Goal: Information Seeking & Learning: Learn about a topic

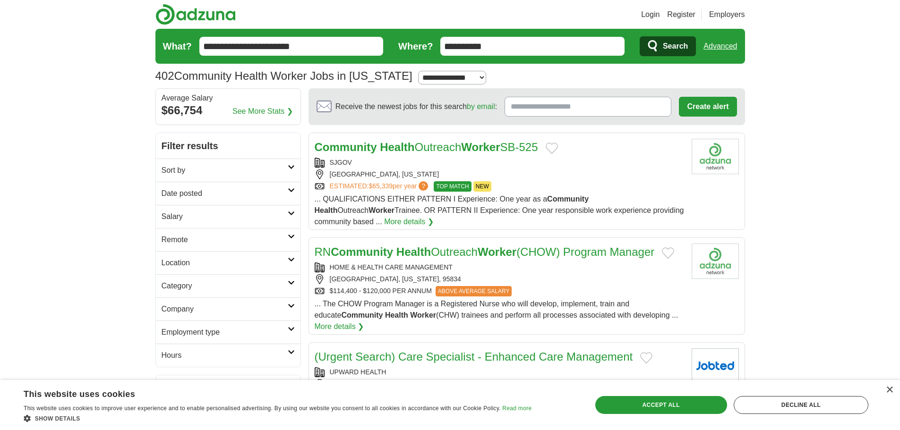
click at [414, 146] on strong "Health" at bounding box center [397, 147] width 34 height 13
click at [465, 256] on link "RN Community Health Outreach Worker (CHOW) Program Manager" at bounding box center [485, 252] width 340 height 13
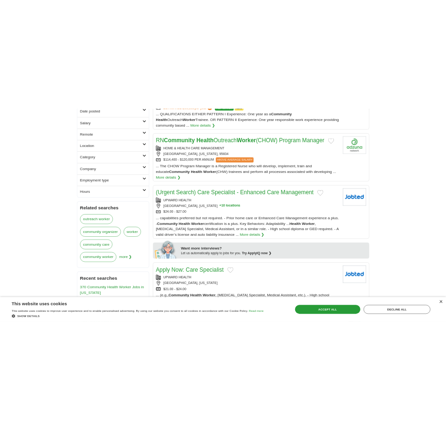
scroll to position [189, 0]
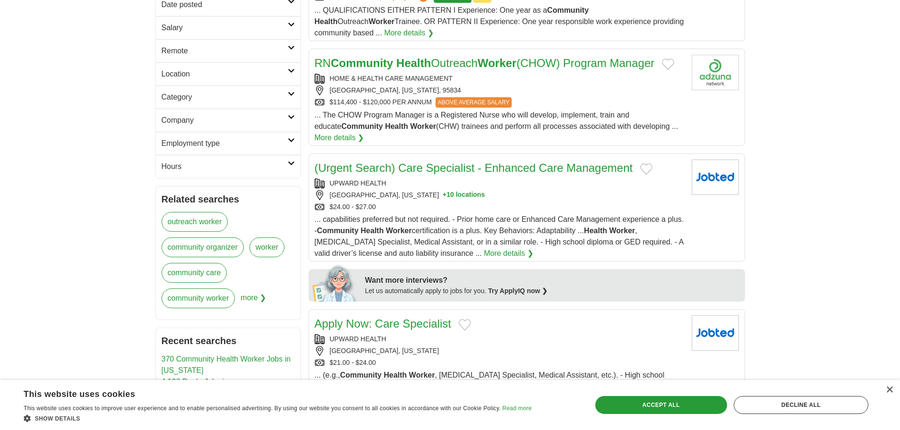
click at [580, 174] on link "(Urgent Search) Care Specialist - Enhanced Care Management" at bounding box center [474, 168] width 318 height 13
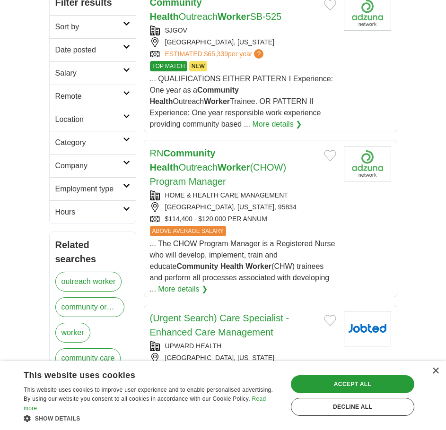
drag, startPoint x: 435, startPoint y: 372, endPoint x: 265, endPoint y: 314, distance: 179.6
click at [435, 372] on div "×" at bounding box center [434, 371] width 7 height 7
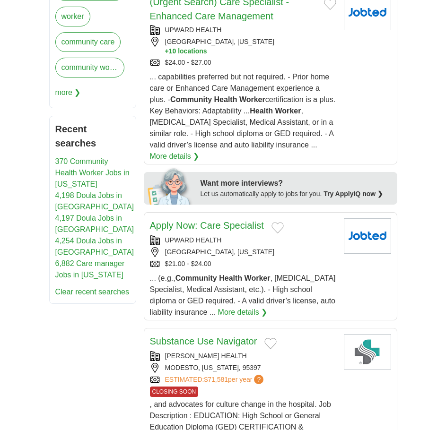
scroll to position [567, 0]
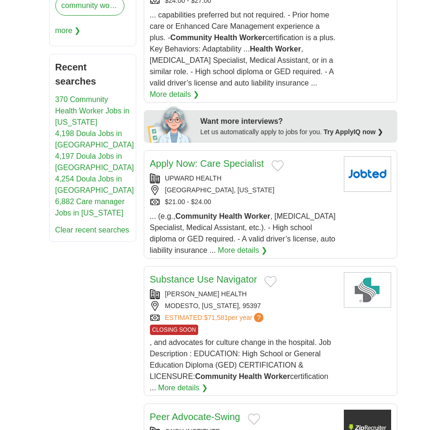
click at [236, 158] on link "Apply Now: Care Specialist" at bounding box center [207, 163] width 114 height 10
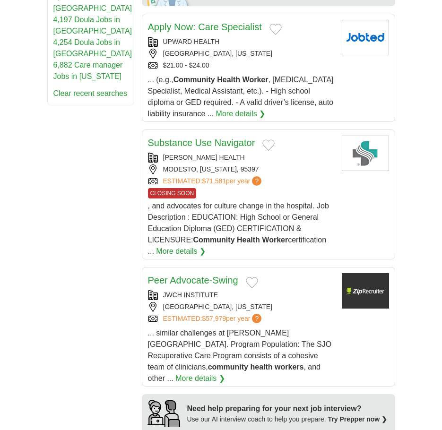
scroll to position [709, 0]
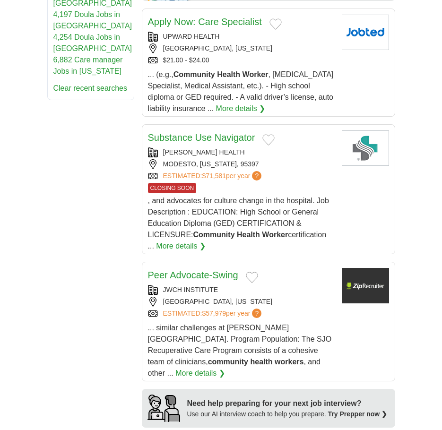
click at [198, 270] on link "Peer Advocate-Swing" at bounding box center [193, 275] width 90 height 10
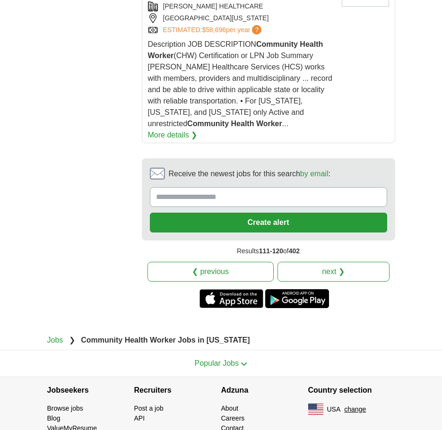
scroll to position [1658, 0]
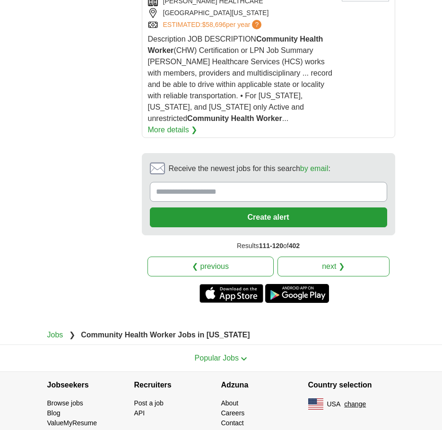
click at [335, 257] on link "next ❯" at bounding box center [333, 267] width 112 height 20
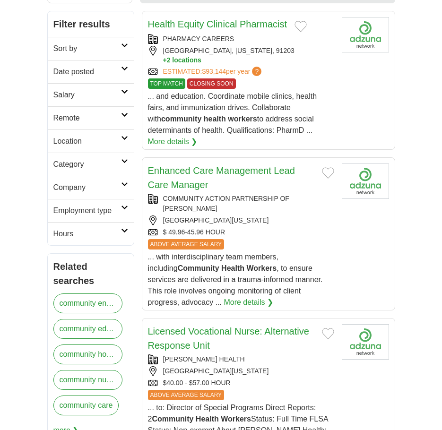
scroll to position [189, 0]
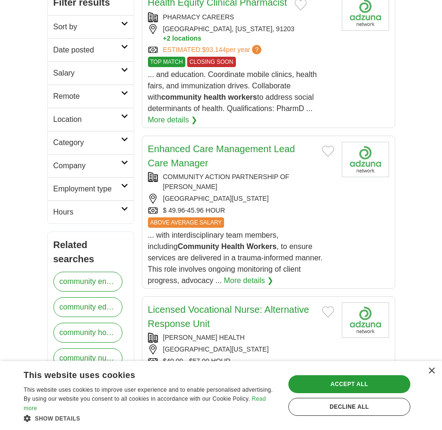
click at [197, 153] on link "Enhanced Care Management Lead Care Manager" at bounding box center [221, 156] width 147 height 25
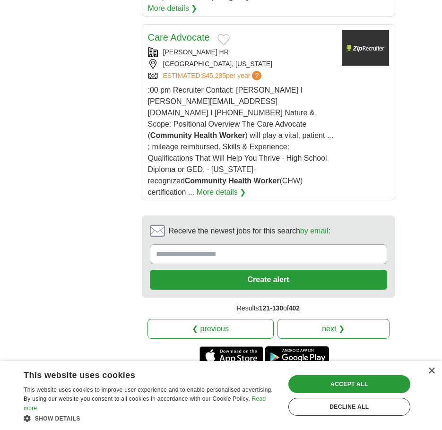
scroll to position [1843, 0]
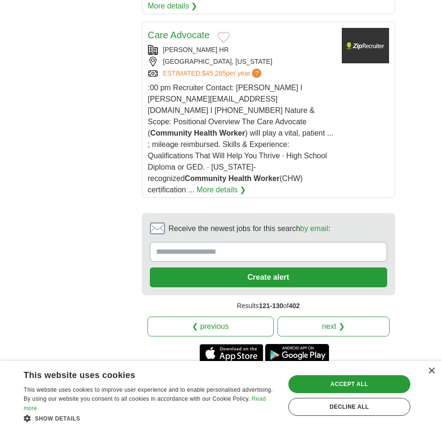
click at [348, 317] on link "next ❯" at bounding box center [333, 327] width 112 height 20
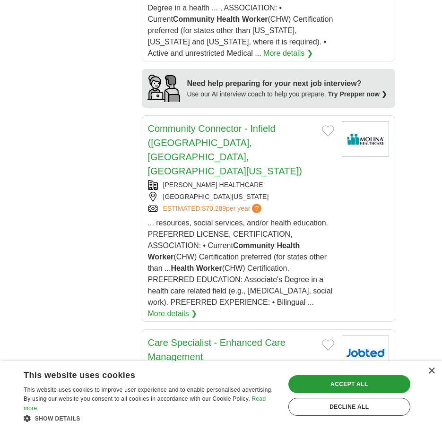
scroll to position [1229, 0]
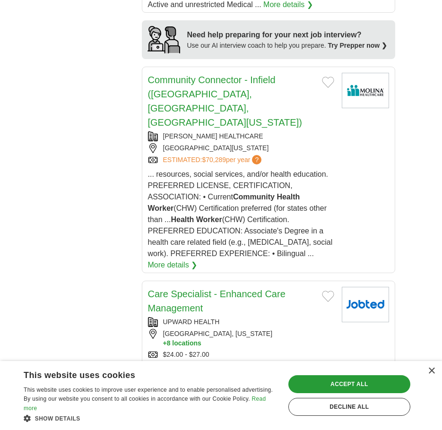
click at [257, 289] on link "Care Specialist - Enhanced Care Management" at bounding box center [217, 301] width 138 height 25
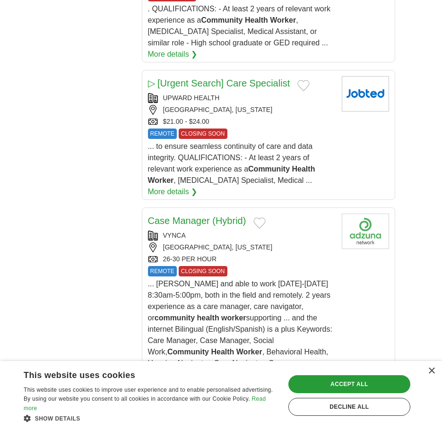
scroll to position [1607, 0]
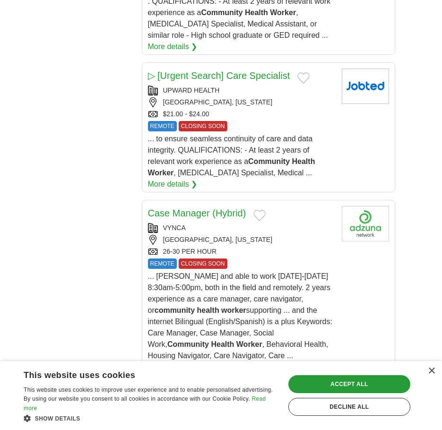
click at [215, 208] on link "Case Manager (Hybrid)" at bounding box center [197, 213] width 98 height 10
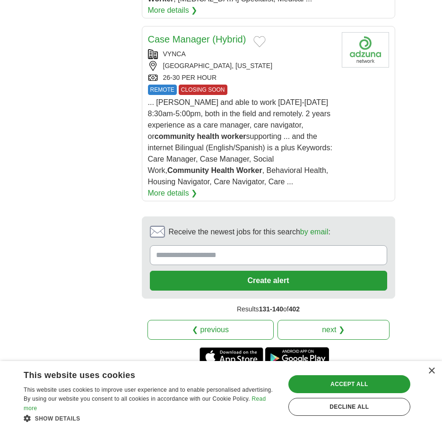
scroll to position [1807, 0]
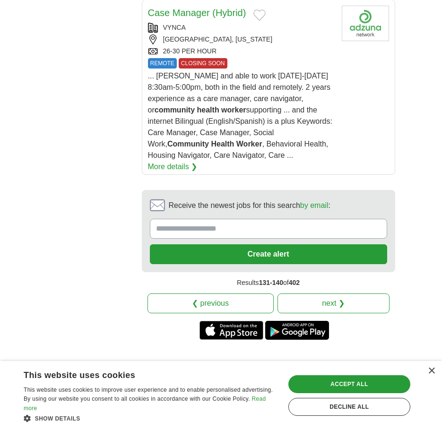
drag, startPoint x: 307, startPoint y: 224, endPoint x: 288, endPoint y: 219, distance: 20.1
click at [307, 293] on link "next ❯" at bounding box center [333, 303] width 112 height 20
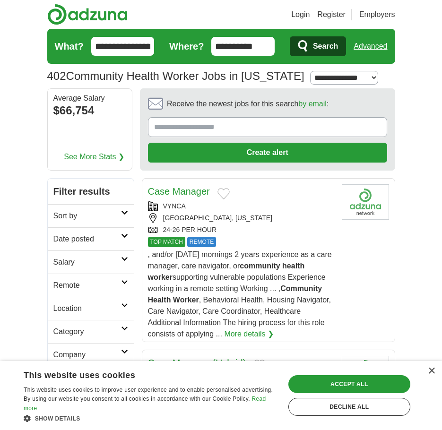
click at [191, 189] on link "Case Manager" at bounding box center [179, 191] width 62 height 10
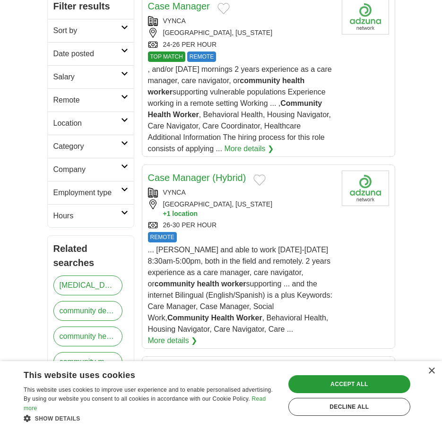
scroll to position [189, 0]
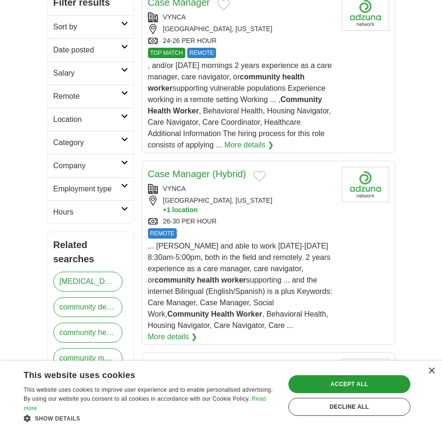
click at [230, 176] on link "Case Manager (Hybrid)" at bounding box center [197, 174] width 98 height 10
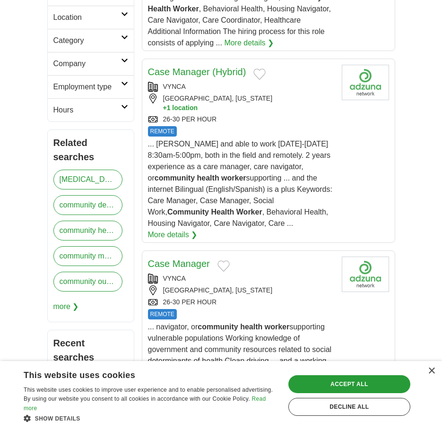
scroll to position [425, 0]
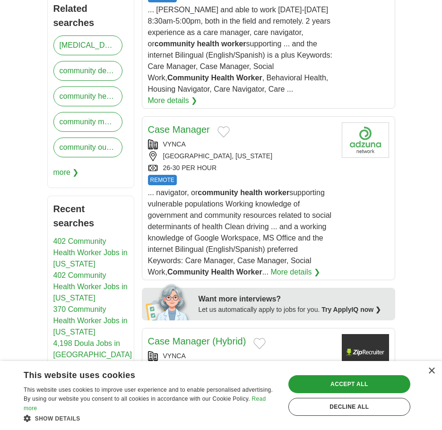
click at [201, 130] on link "Case Manager" at bounding box center [179, 129] width 62 height 10
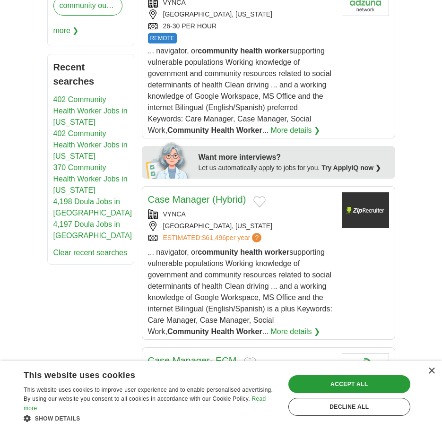
scroll to position [614, 0]
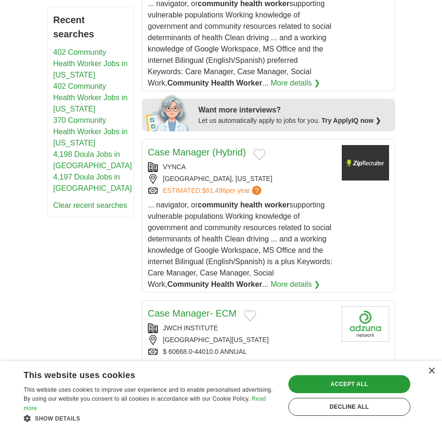
click at [215, 155] on link "Case Manager (Hybrid)" at bounding box center [197, 152] width 98 height 10
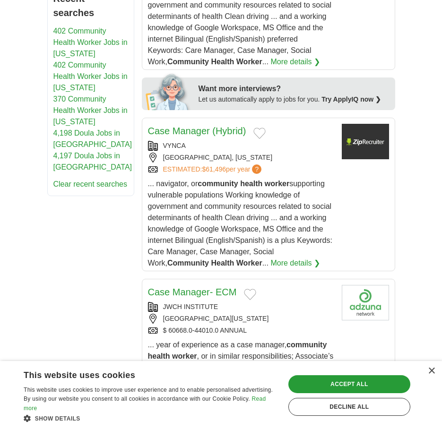
scroll to position [756, 0]
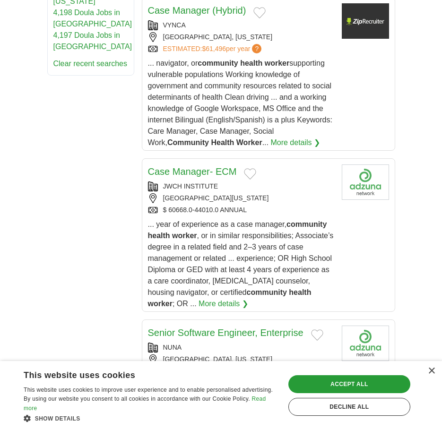
click at [200, 170] on link "Case Manager- ECM" at bounding box center [192, 171] width 89 height 10
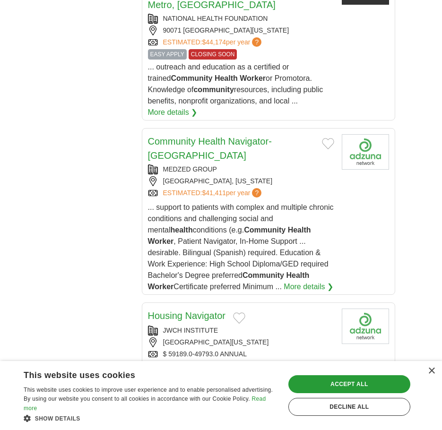
scroll to position [1559, 0]
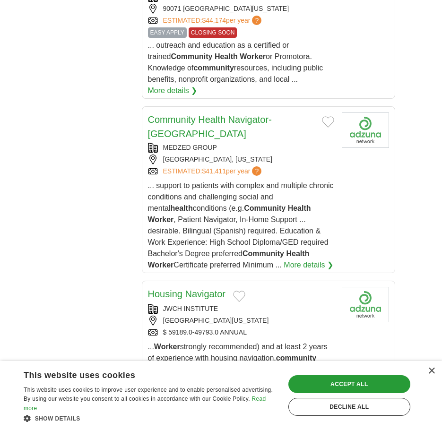
click at [188, 114] on link "Community Health Navigator- Sacramento" at bounding box center [210, 126] width 124 height 25
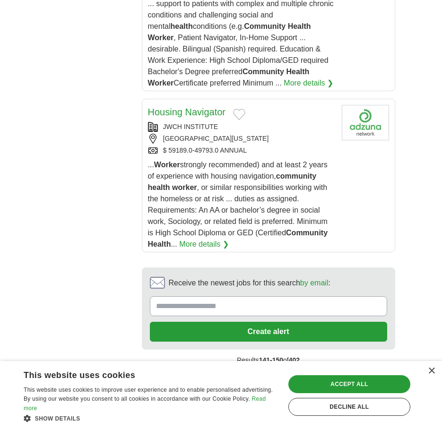
scroll to position [1748, 0]
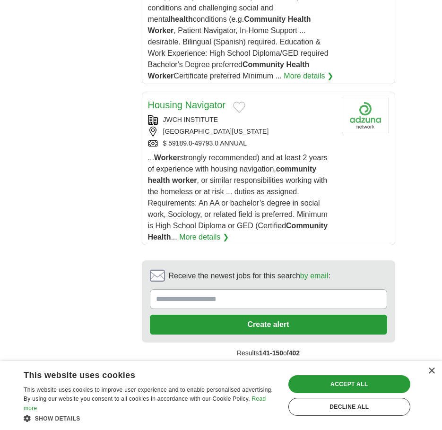
click at [310, 364] on link "next ❯" at bounding box center [333, 374] width 112 height 20
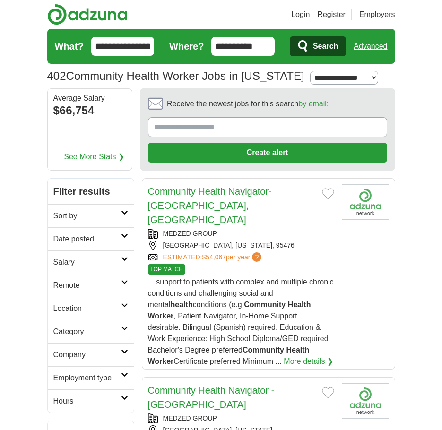
click at [197, 196] on link "Community Health Navigator-[GEOGRAPHIC_DATA], [GEOGRAPHIC_DATA]" at bounding box center [210, 205] width 124 height 39
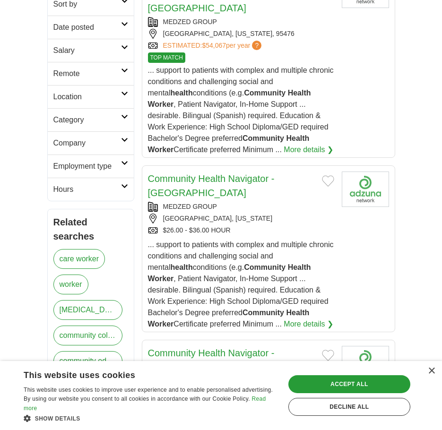
scroll to position [236, 0]
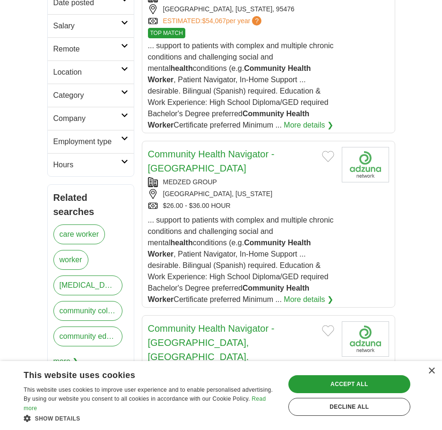
click at [243, 149] on link "Community Health Navigator - [GEOGRAPHIC_DATA]" at bounding box center [211, 161] width 127 height 25
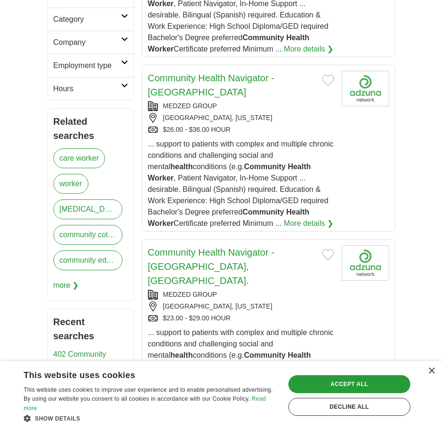
scroll to position [331, 0]
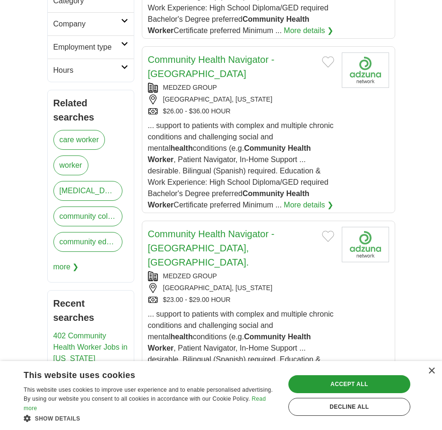
click at [275, 229] on link "Community Health Navigator - [GEOGRAPHIC_DATA], [GEOGRAPHIC_DATA]." at bounding box center [211, 248] width 127 height 39
